Goal: Task Accomplishment & Management: Manage account settings

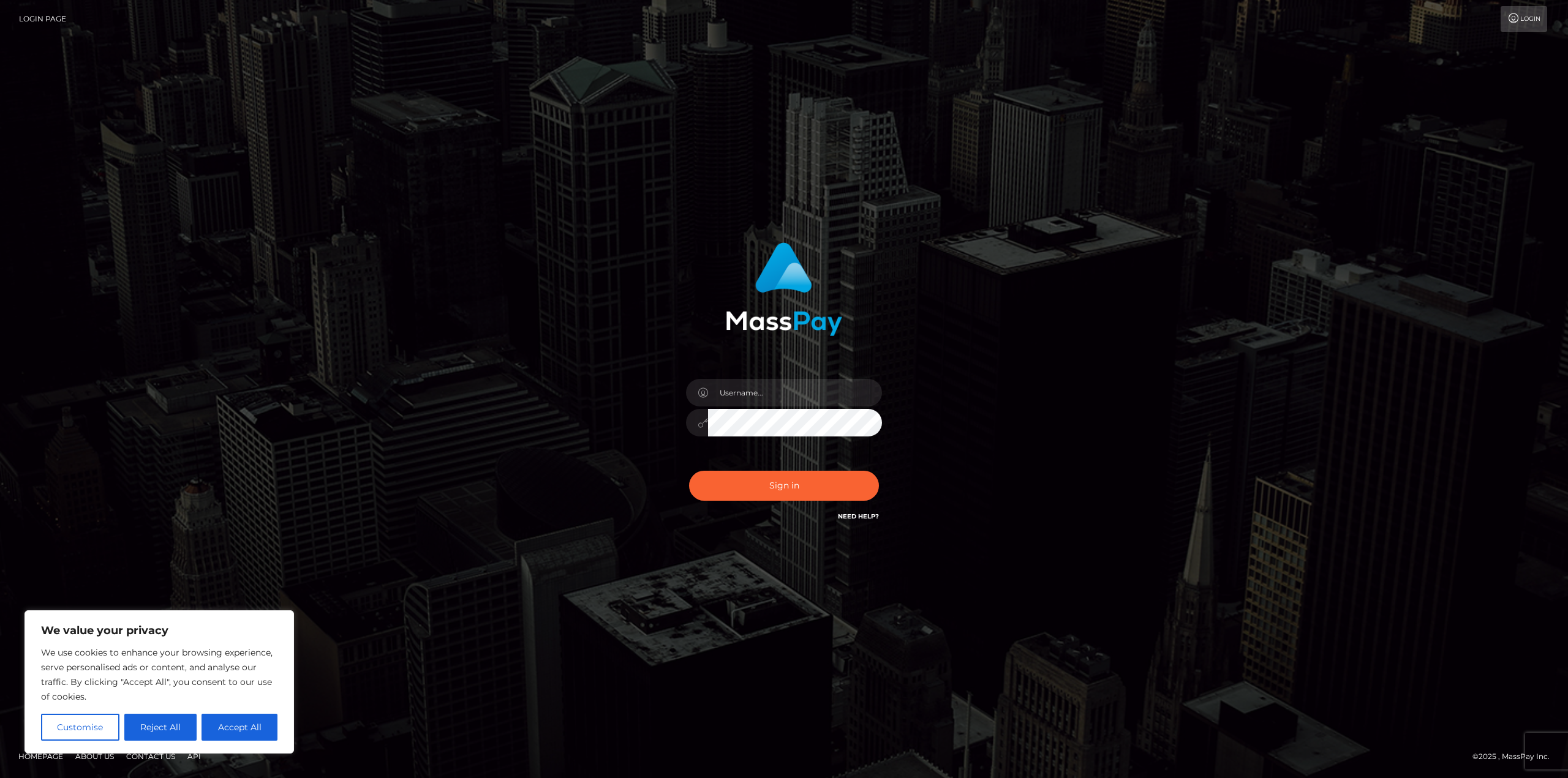
drag, startPoint x: 115, startPoint y: 314, endPoint x: 826, endPoint y: 465, distance: 726.9
click at [127, 315] on div "Sign in" at bounding box center [784, 389] width 1568 height 495
click at [788, 397] on input "text" at bounding box center [794, 392] width 174 height 28
paste input "[PERSON_NAME].[PERSON_NAME]"
type input "[PERSON_NAME].[PERSON_NAME]"
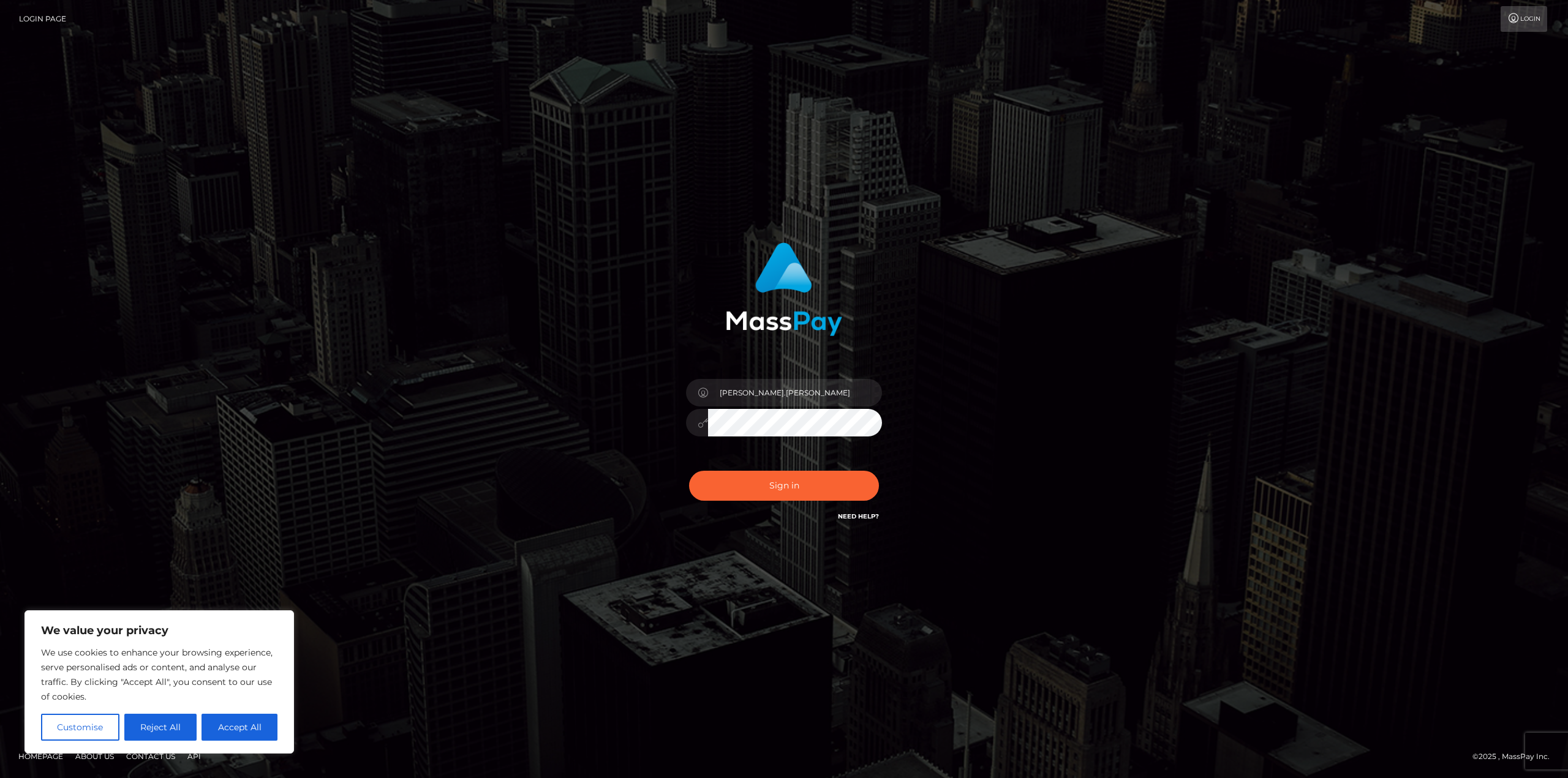
drag, startPoint x: 1438, startPoint y: 467, endPoint x: 1090, endPoint y: 450, distance: 348.4
click at [1438, 465] on div "[PERSON_NAME].[PERSON_NAME]" at bounding box center [784, 389] width 1568 height 495
click at [780, 497] on button "Sign in" at bounding box center [784, 486] width 190 height 30
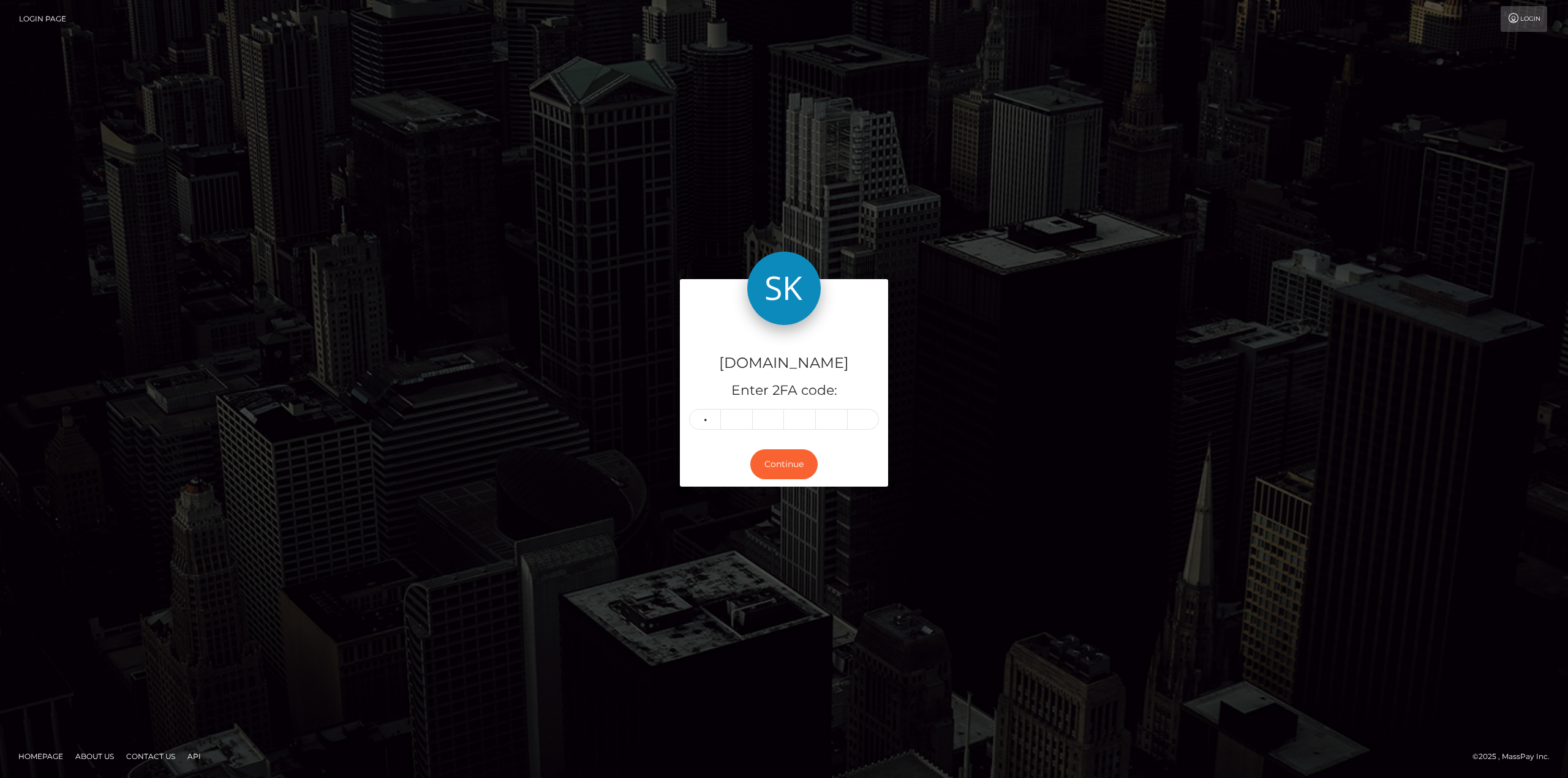
type input "9"
type input "6"
type input "2"
type input "3"
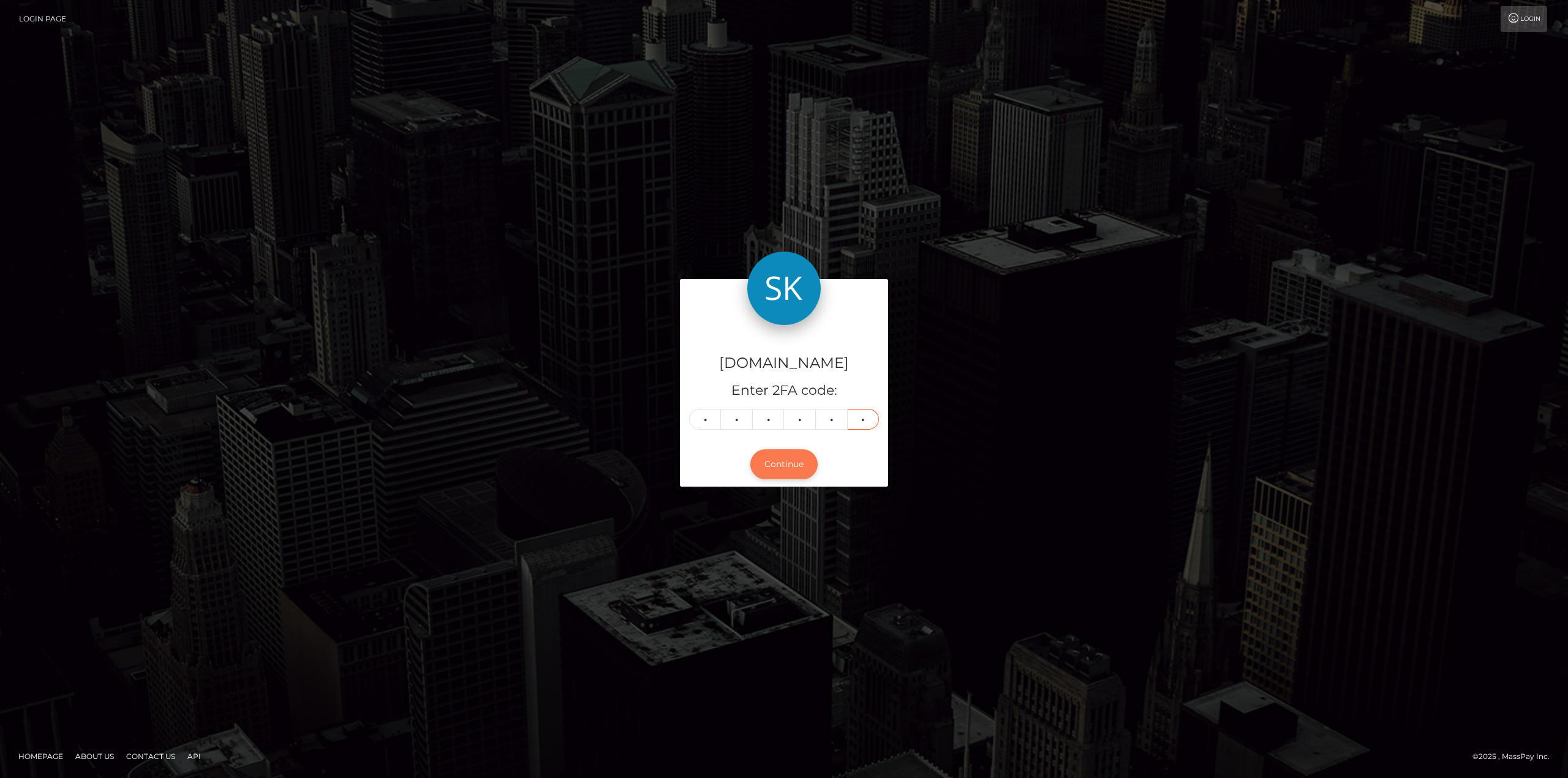
type input "6"
click at [768, 477] on button "Continue" at bounding box center [783, 464] width 67 height 30
